Goal: Find specific page/section: Find specific page/section

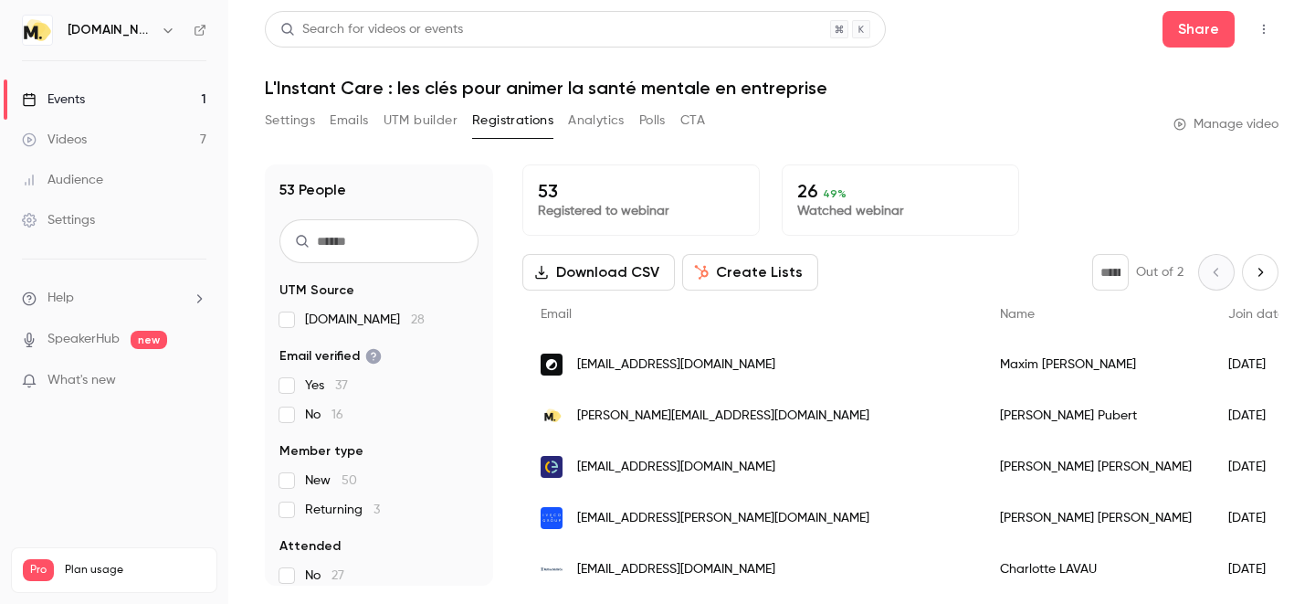
click at [76, 101] on div "Events" at bounding box center [53, 99] width 63 height 18
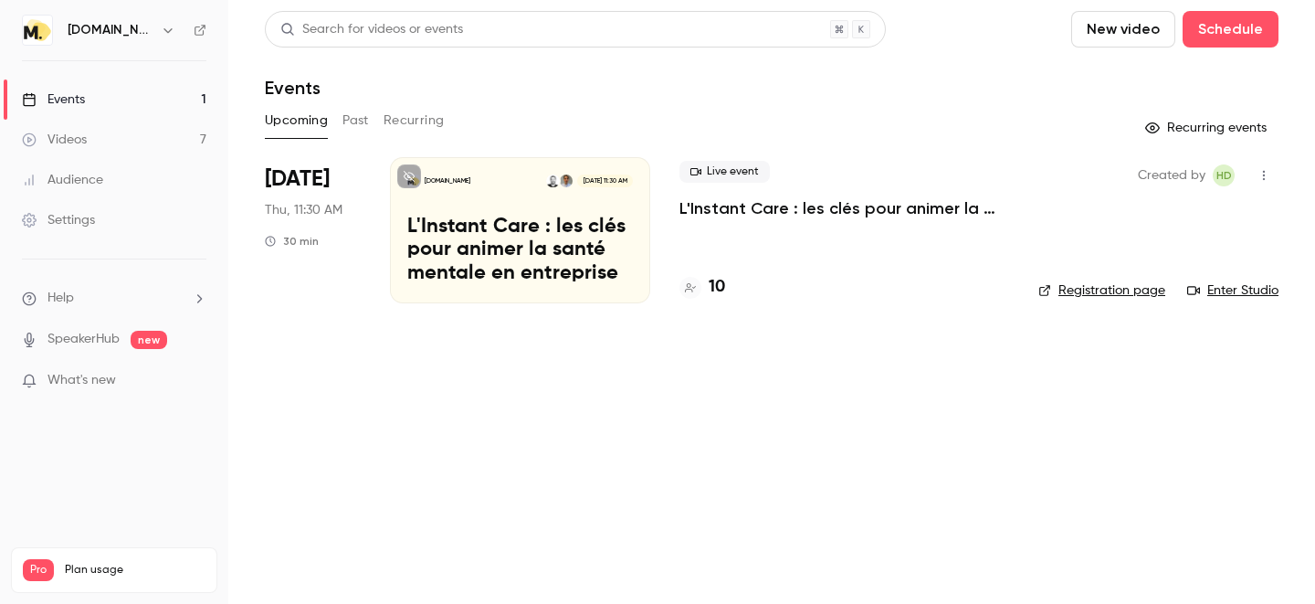
click at [717, 286] on h4 "10" at bounding box center [717, 287] width 16 height 25
